Goal: Transaction & Acquisition: Purchase product/service

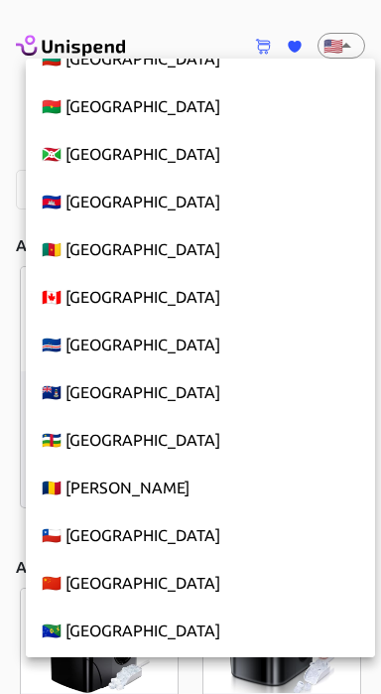
scroll to position [1606, 0]
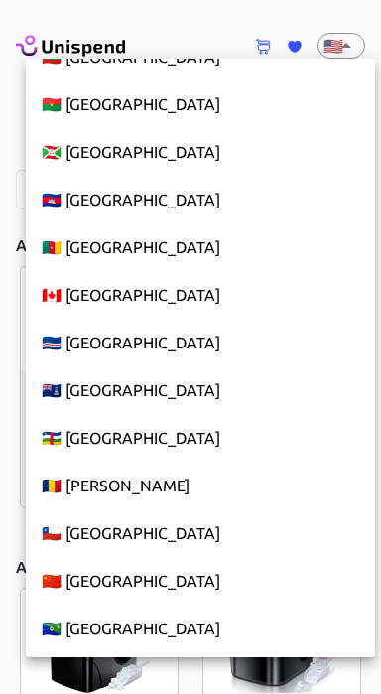
click at [99, 304] on li "🇨🇦 [GEOGRAPHIC_DATA]" at bounding box center [200, 295] width 349 height 48
type input "CA"
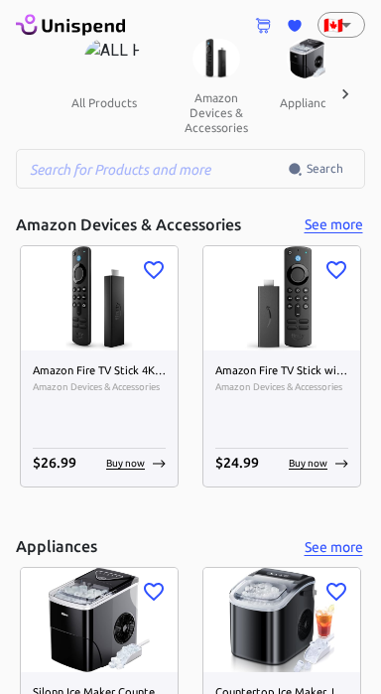
scroll to position [0, 0]
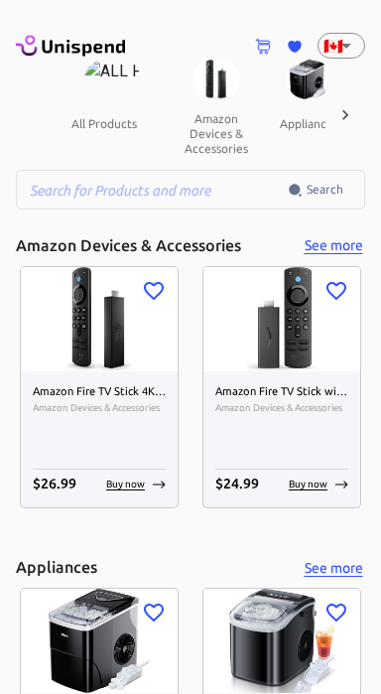
click at [347, 111] on icon at bounding box center [346, 115] width 20 height 20
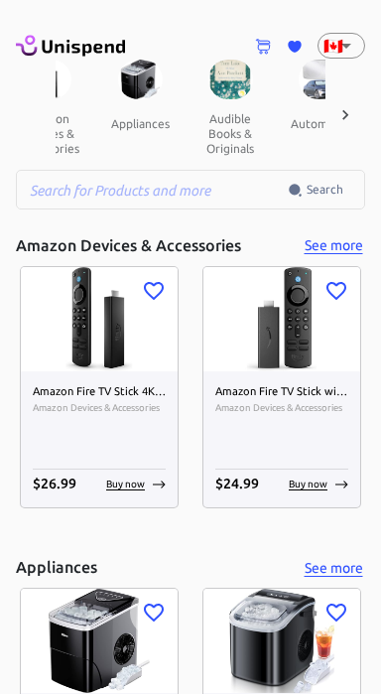
scroll to position [0, 206]
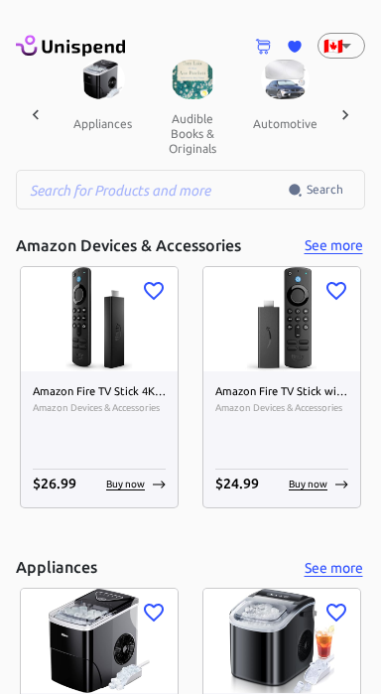
click at [344, 118] on icon at bounding box center [346, 115] width 20 height 20
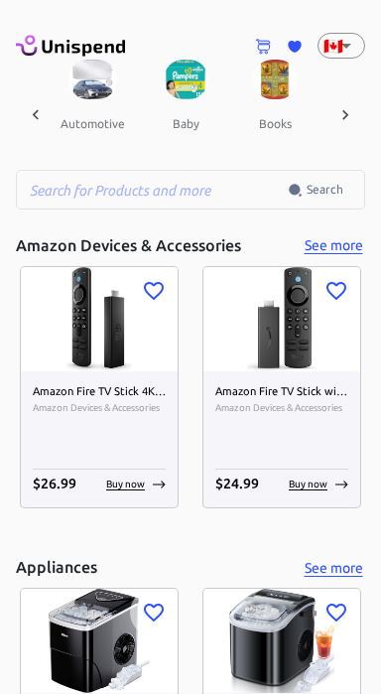
scroll to position [0, 413]
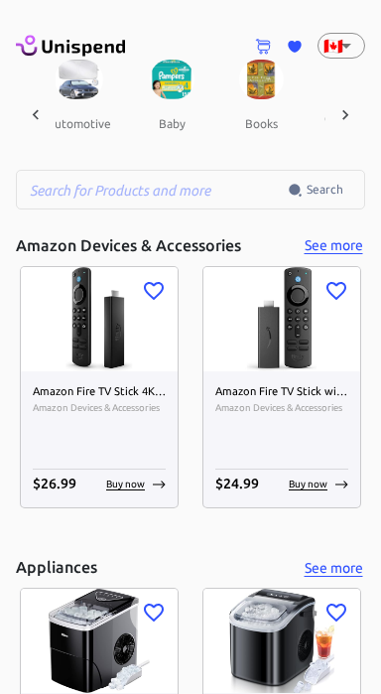
click at [346, 111] on icon at bounding box center [346, 115] width 20 height 20
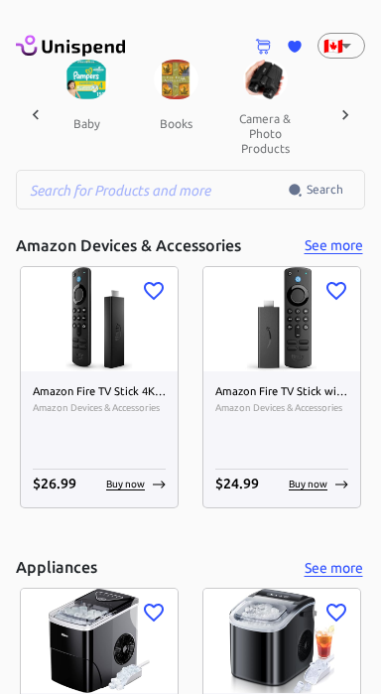
scroll to position [0, 619]
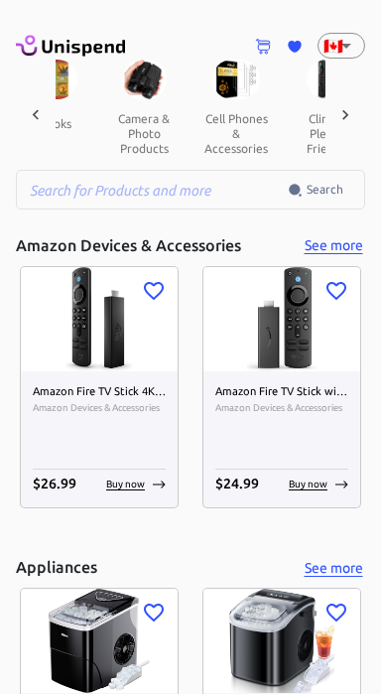
click at [352, 114] on icon at bounding box center [346, 115] width 20 height 20
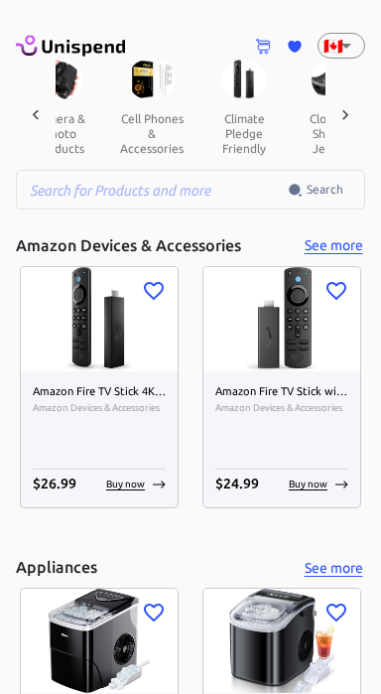
scroll to position [0, 826]
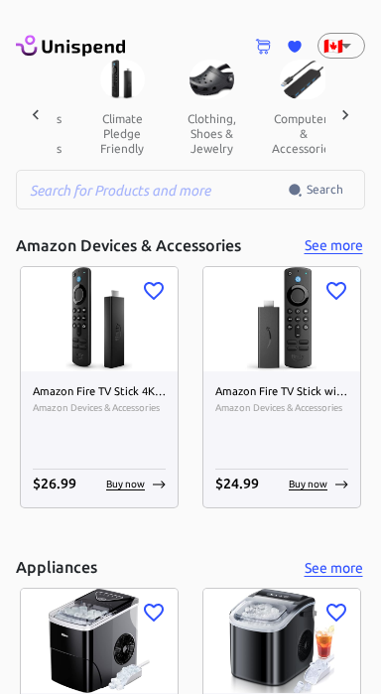
click at [347, 120] on icon at bounding box center [346, 115] width 20 height 20
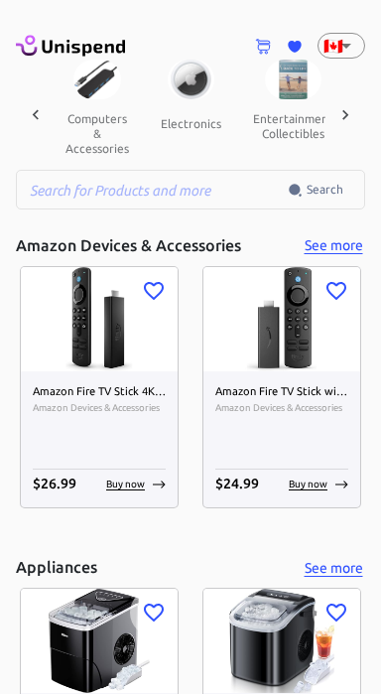
scroll to position [0, 1032]
click at [346, 117] on icon at bounding box center [346, 115] width 20 height 20
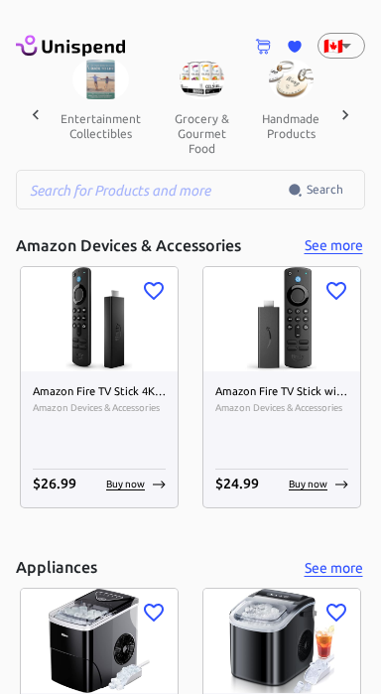
scroll to position [0, 1239]
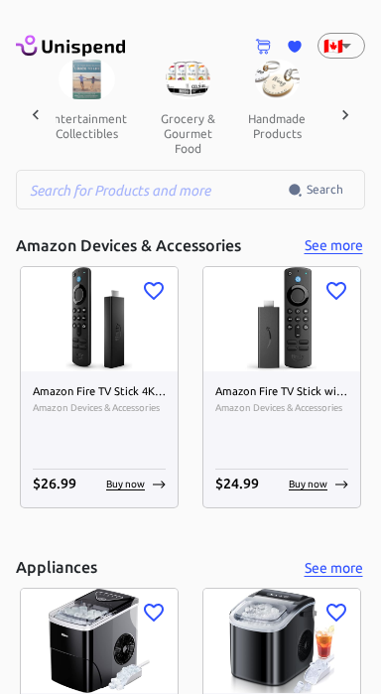
click at [352, 121] on icon at bounding box center [346, 115] width 20 height 20
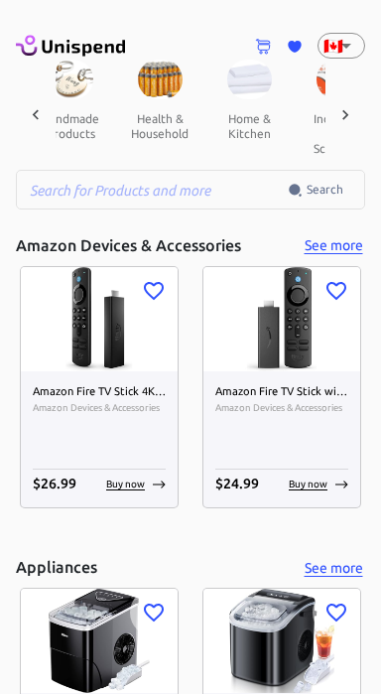
scroll to position [0, 1445]
click at [346, 110] on icon at bounding box center [346, 115] width 20 height 20
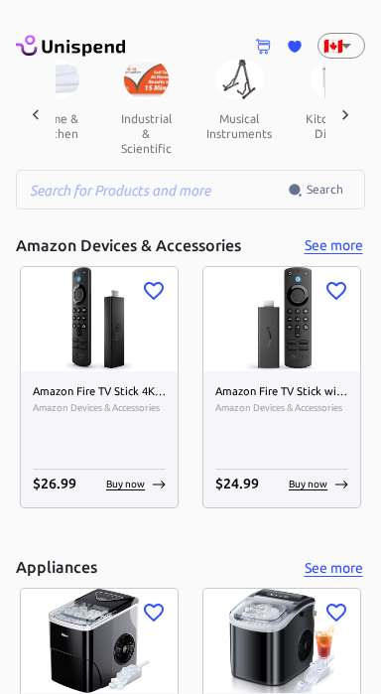
scroll to position [0, 1652]
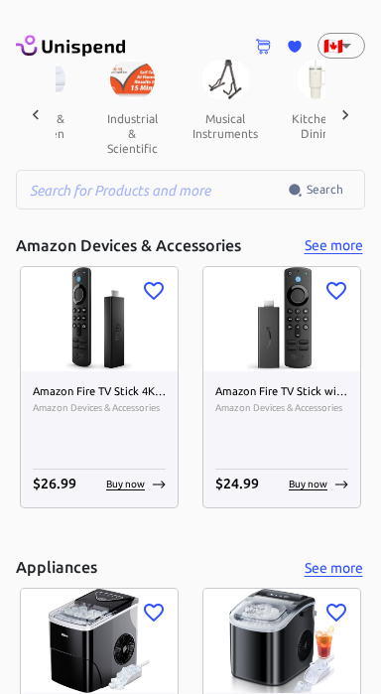
click at [355, 117] on div at bounding box center [346, 115] width 40 height 110
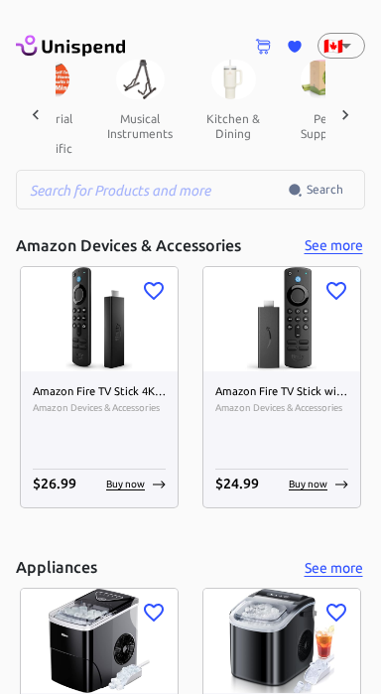
scroll to position [0, 1858]
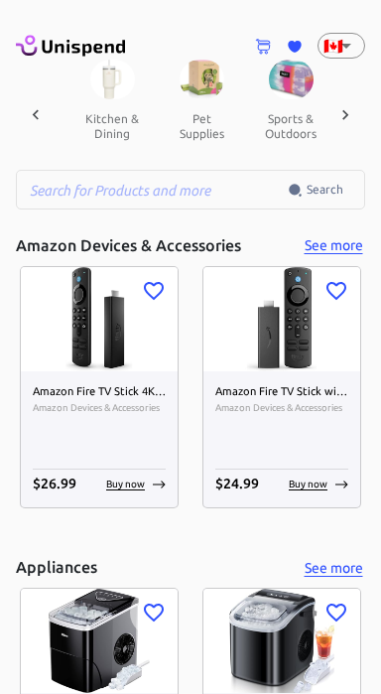
click at [352, 123] on icon at bounding box center [346, 115] width 20 height 20
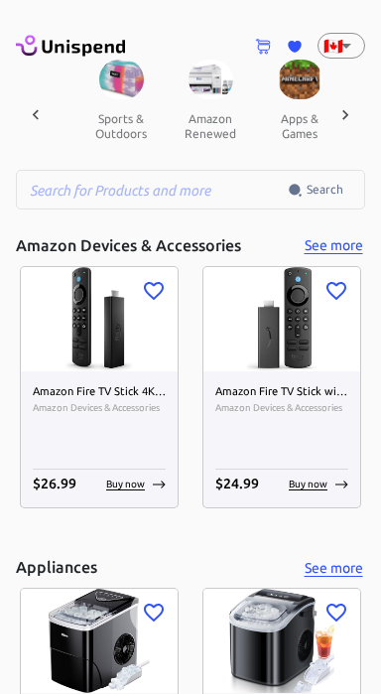
scroll to position [0, 2065]
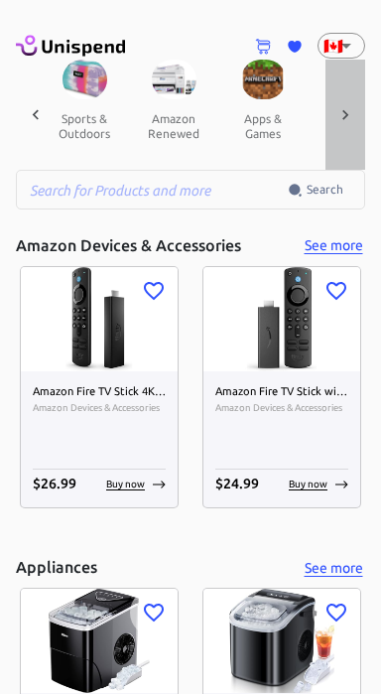
click at [349, 123] on icon at bounding box center [346, 115] width 20 height 20
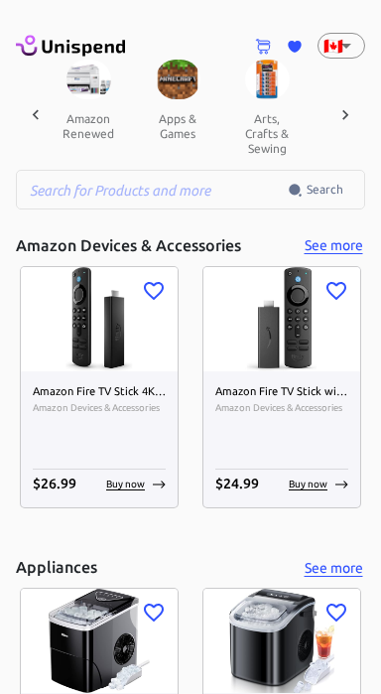
scroll to position [0, 2271]
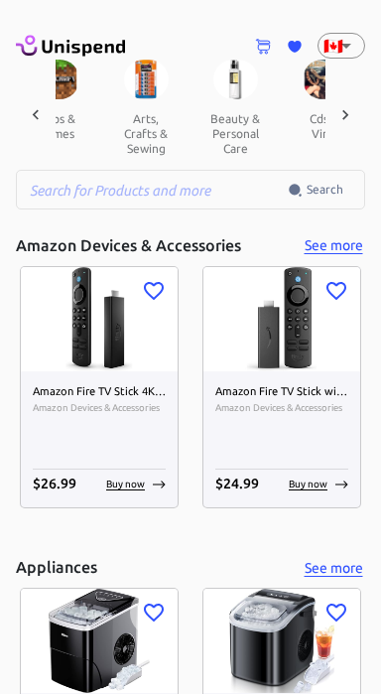
click at [346, 123] on icon at bounding box center [346, 115] width 20 height 20
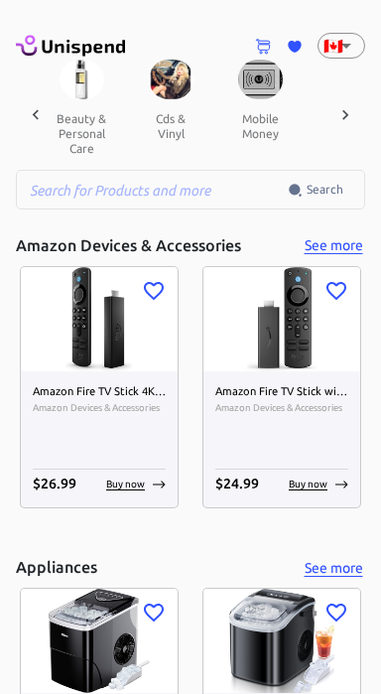
scroll to position [0, 2478]
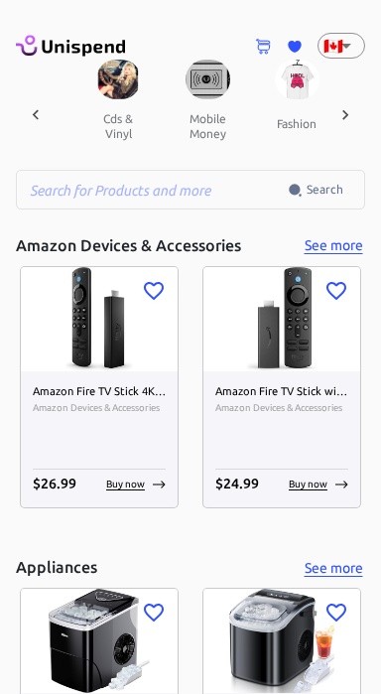
click at [347, 109] on icon at bounding box center [346, 115] width 20 height 20
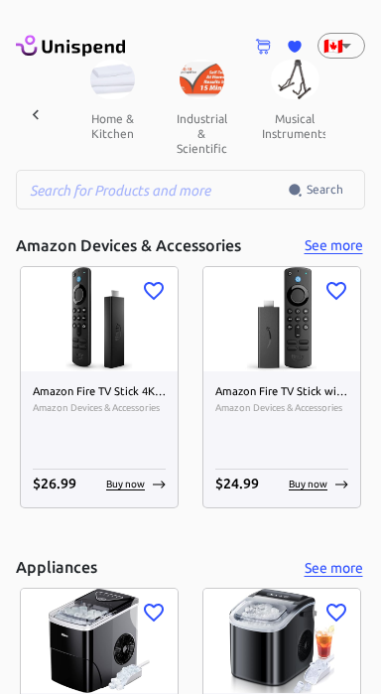
scroll to position [0, 1580]
click at [293, 86] on img at bounding box center [297, 80] width 49 height 40
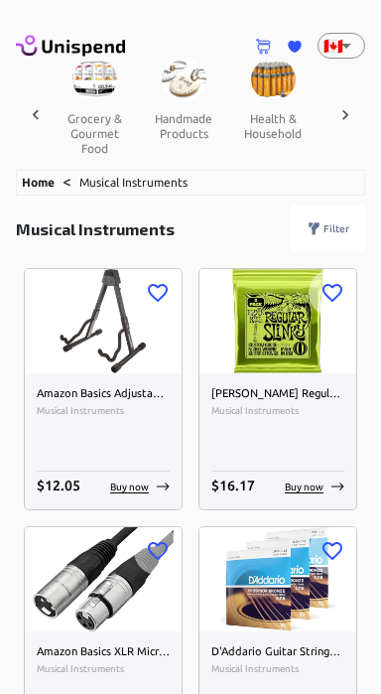
scroll to position [0, 1331]
click at [269, 80] on img at bounding box center [274, 80] width 45 height 40
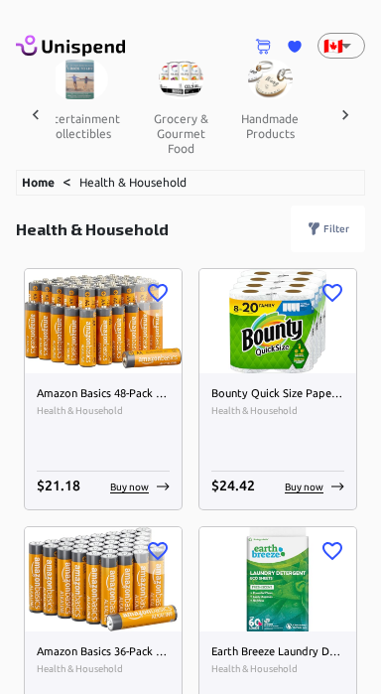
scroll to position [0, 1221]
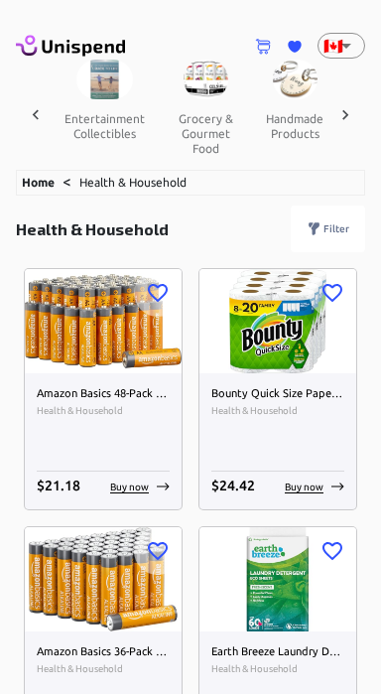
click at [204, 112] on button "grocery & gourmet food" at bounding box center [205, 133] width 89 height 68
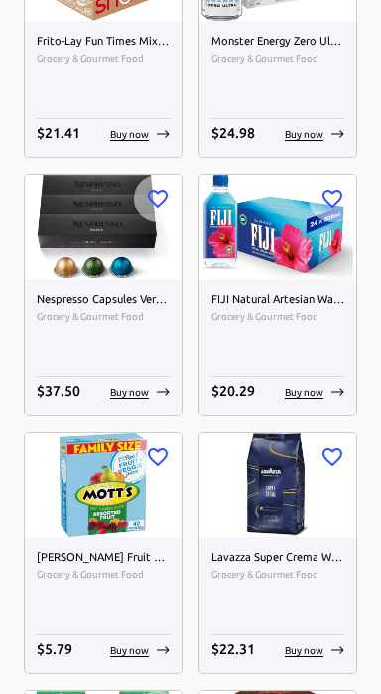
scroll to position [1119, 0]
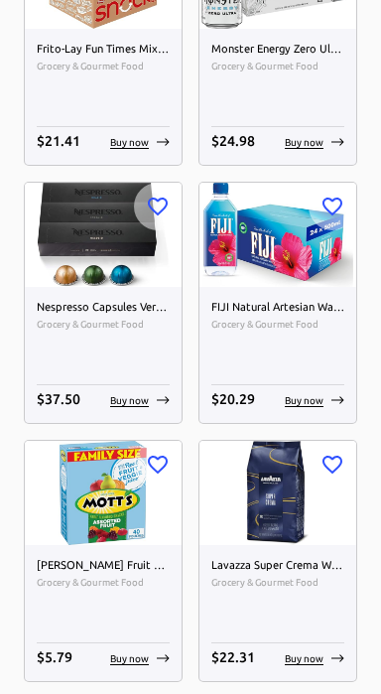
click at [123, 224] on img at bounding box center [103, 235] width 157 height 104
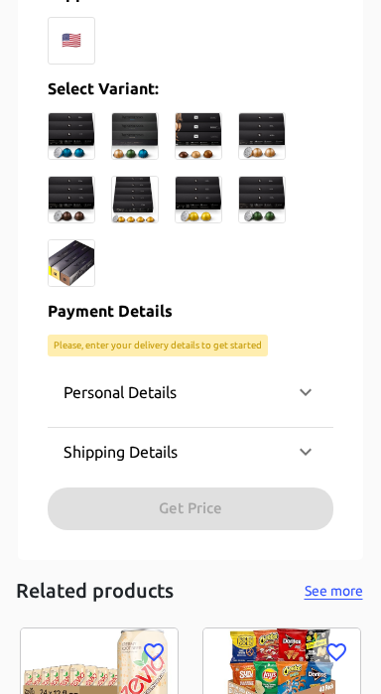
scroll to position [906, 0]
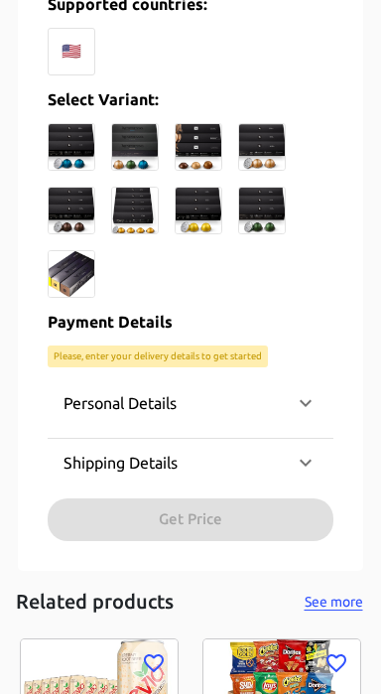
click at [324, 411] on div "Personal Details" at bounding box center [191, 403] width 286 height 48
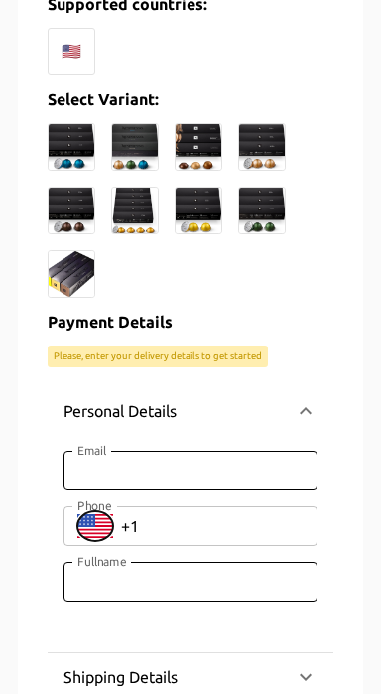
click at [106, 530] on icon "Select country" at bounding box center [95, 526] width 36 height 24
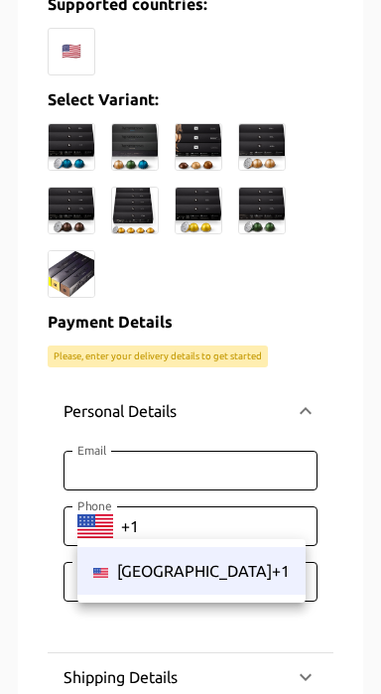
click at [314, 683] on div at bounding box center [190, 347] width 381 height 694
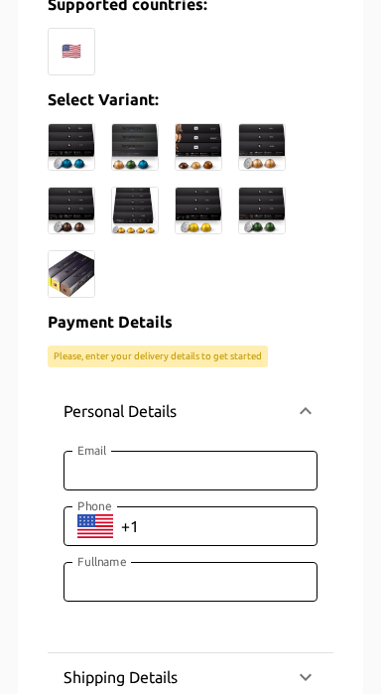
click at [315, 400] on icon at bounding box center [306, 411] width 24 height 24
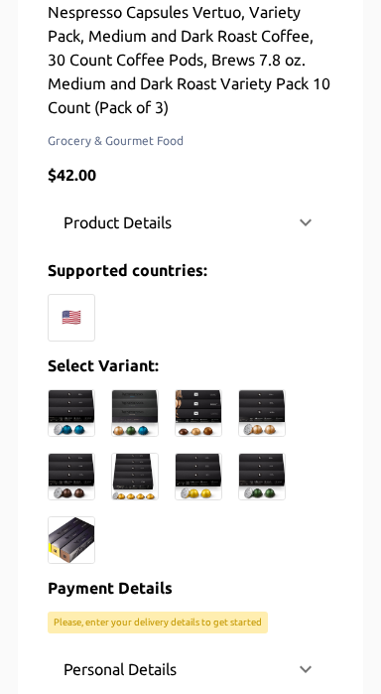
scroll to position [638, 0]
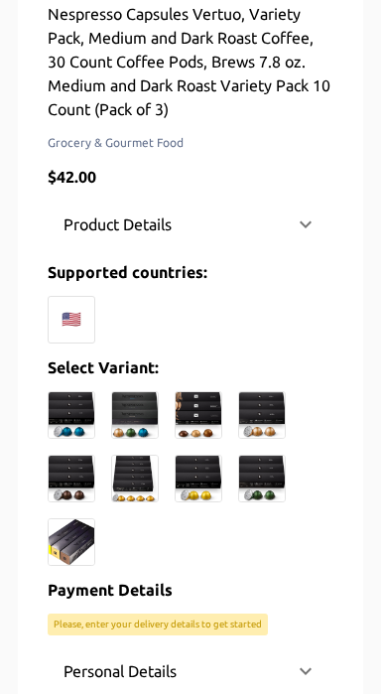
click at [182, 320] on div "🇺🇸" at bounding box center [191, 320] width 286 height 48
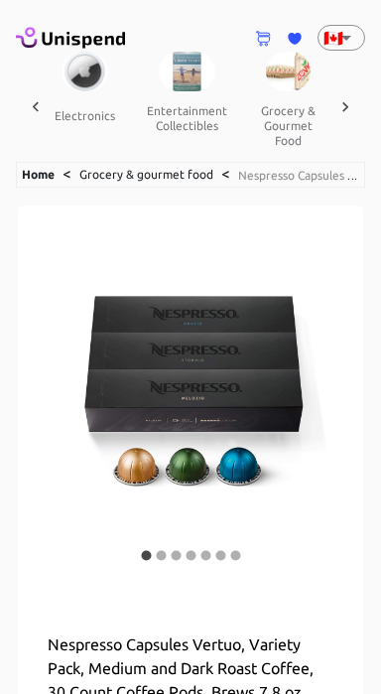
scroll to position [5, 0]
